Goal: Information Seeking & Learning: Compare options

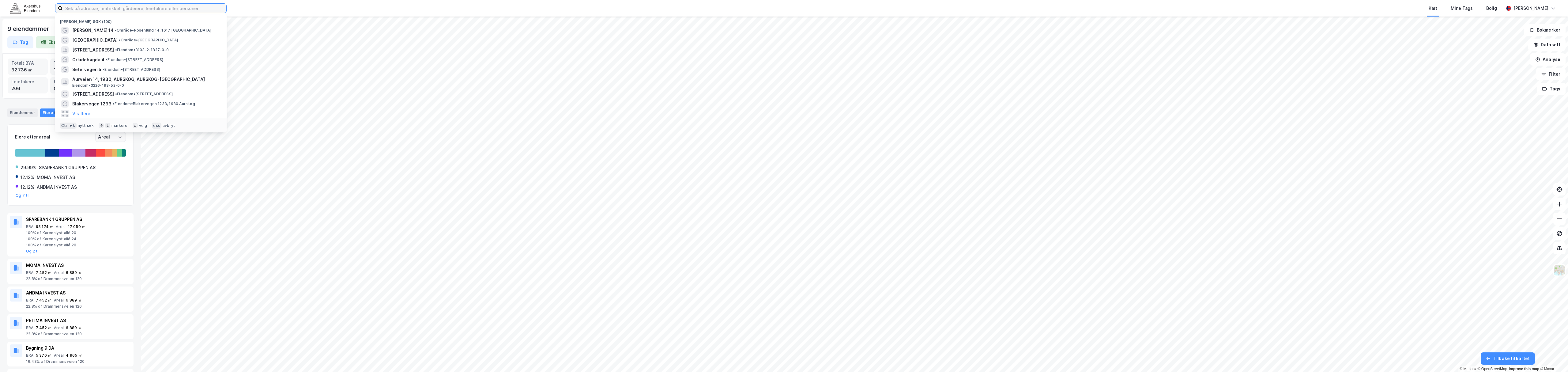
click at [77, 5] on input at bounding box center [144, 8] width 164 height 9
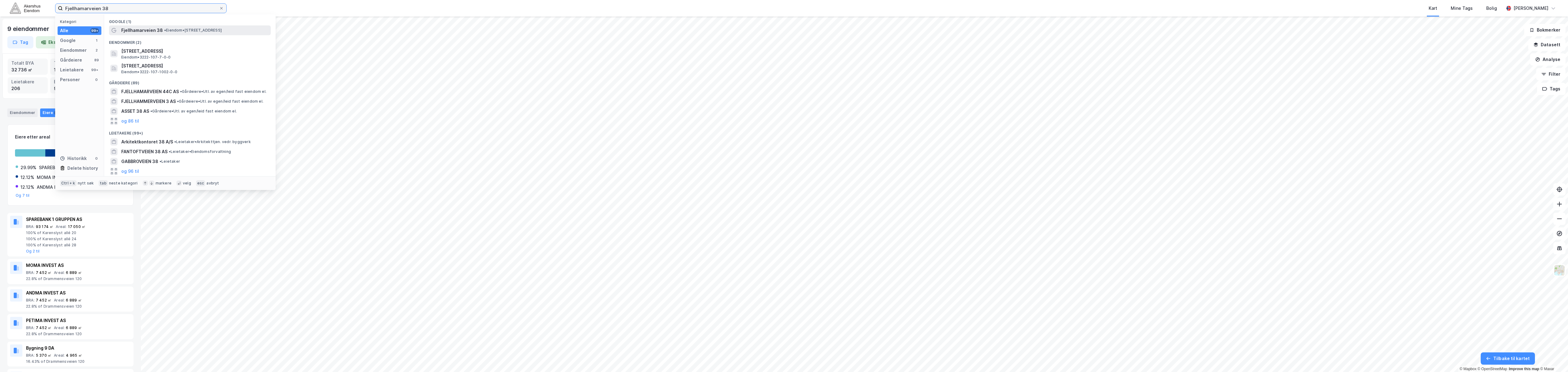
type input "Fjellhamarveien 38"
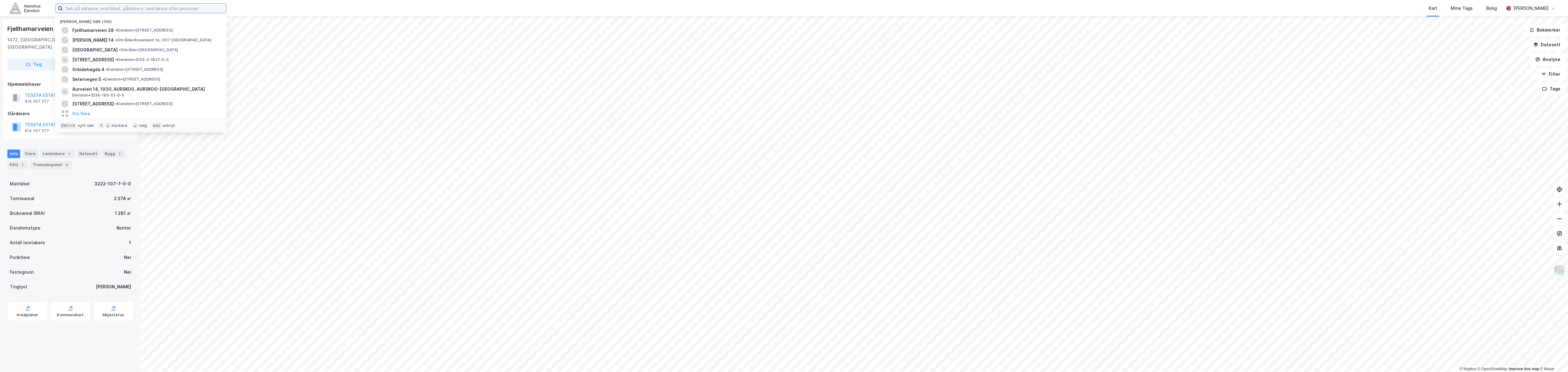
click at [96, 12] on input at bounding box center [144, 8] width 164 height 9
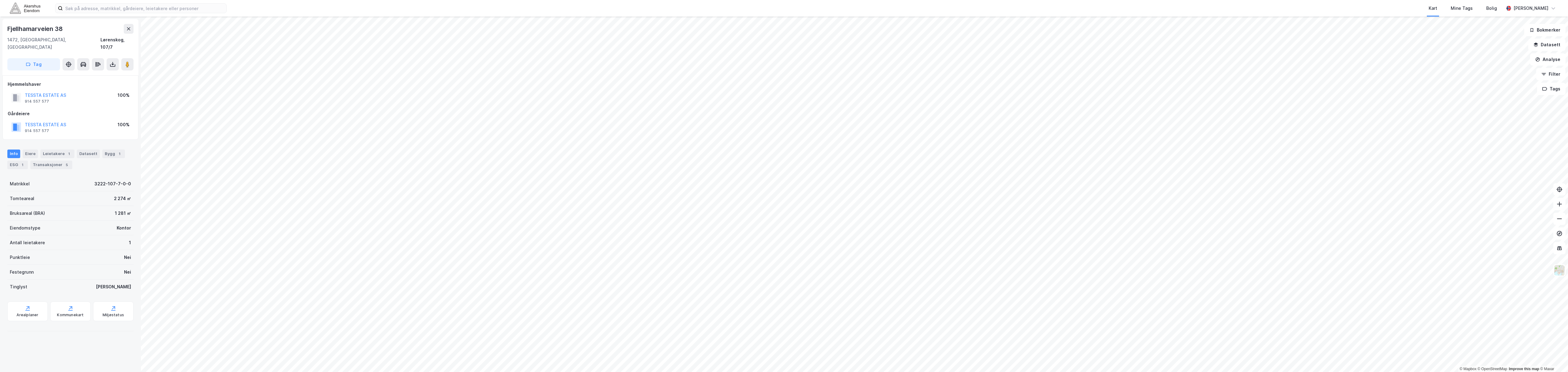
click at [77, 346] on div "Fjellhamarveien [STREET_ADDRESS] Tag Hjemmelshaver TESSTA ESTATE AS 914 557 577…" at bounding box center [70, 194] width 141 height 356
